Goal: Find specific page/section: Find specific page/section

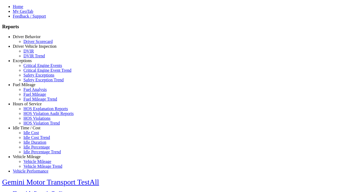
click at [31, 48] on link "Driver Vehicle Inspection" at bounding box center [35, 46] width 44 height 5
click at [34, 53] on link "DVIR" at bounding box center [28, 51] width 10 height 5
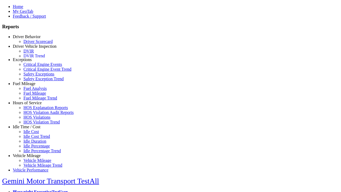
scroll to position [5, 0]
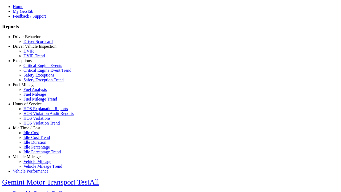
select select "**********"
